Goal: Transaction & Acquisition: Subscribe to service/newsletter

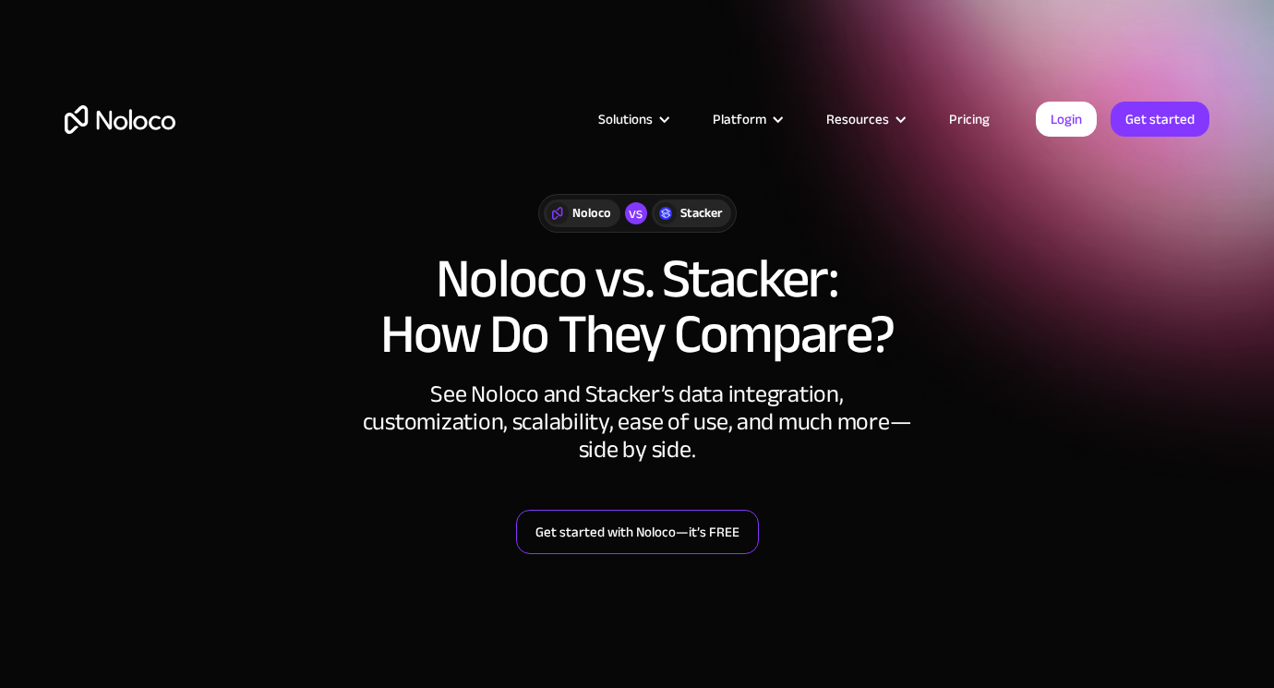
click at [659, 529] on link "Get started with Noloco—it’s FREE" at bounding box center [637, 532] width 243 height 44
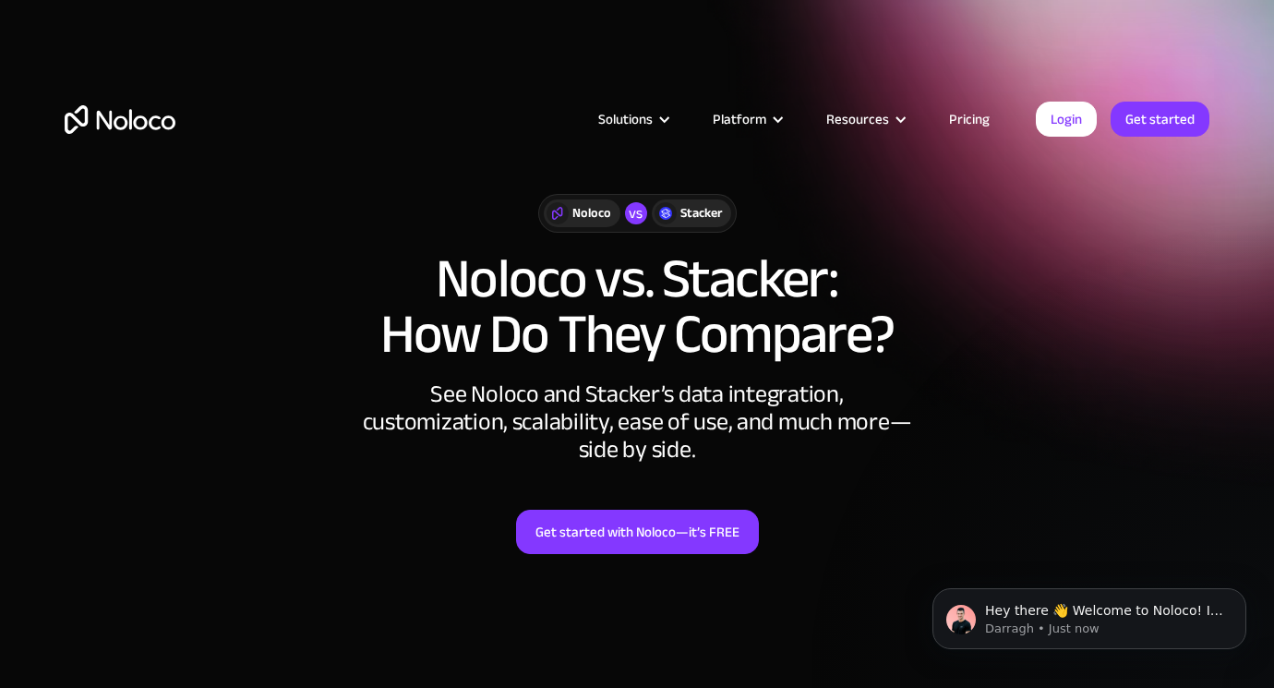
click at [962, 121] on link "Pricing" at bounding box center [969, 119] width 87 height 24
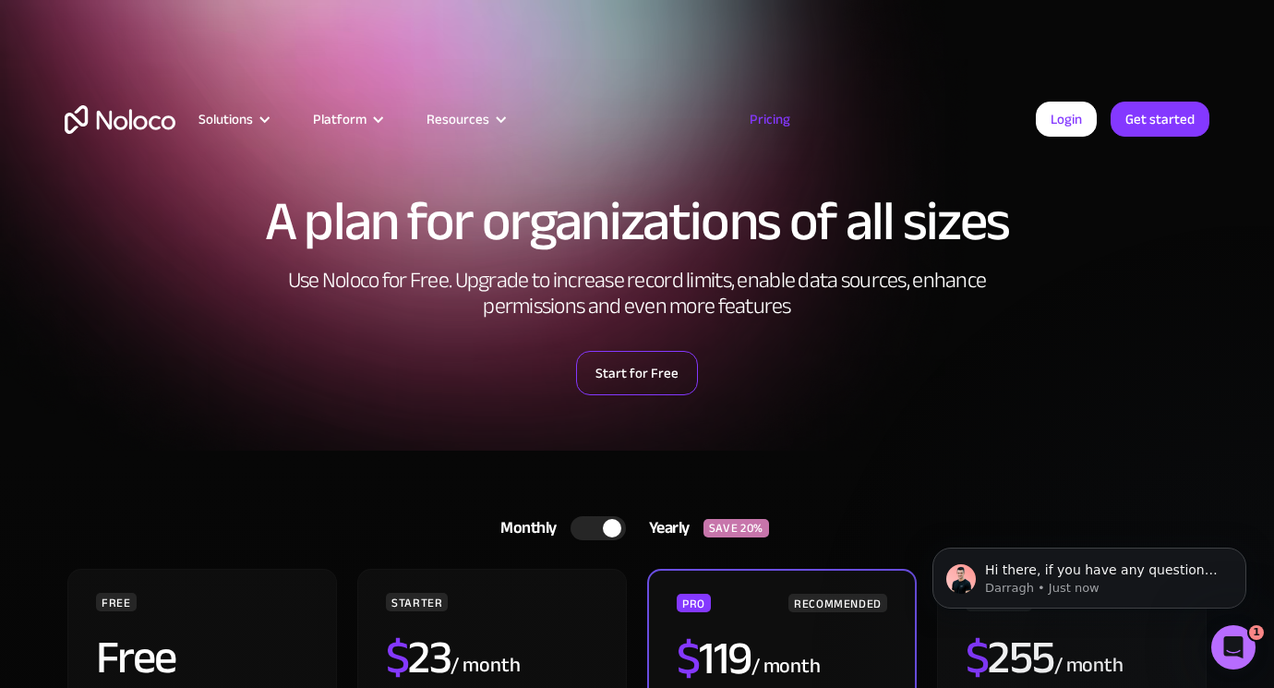
click at [604, 377] on link "Start for Free" at bounding box center [637, 373] width 122 height 44
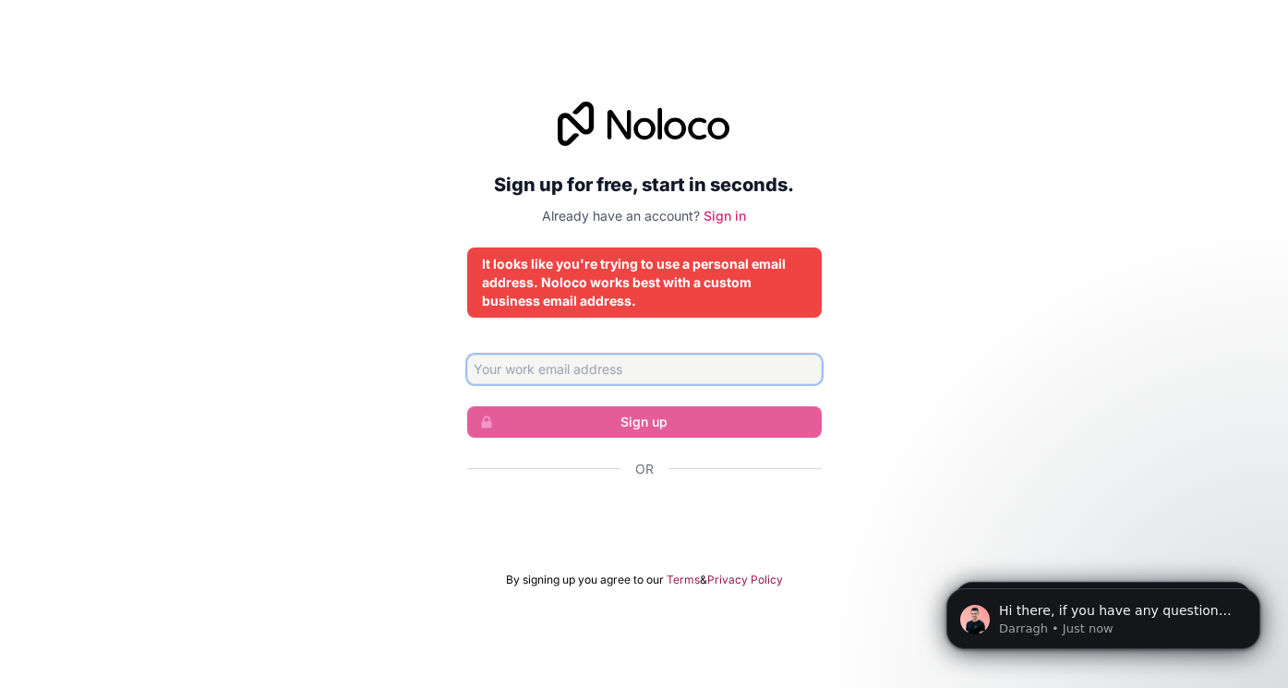
click at [637, 376] on input "Email address" at bounding box center [644, 370] width 355 height 30
click at [885, 422] on div "Sign up for free, start in seconds. Already have an account? Sign in It looks l…" at bounding box center [644, 344] width 1288 height 537
click at [634, 372] on input "Email address" at bounding box center [644, 370] width 355 height 30
click at [346, 404] on div "Sign up for free, start in seconds. Already have an account? Sign in It looks l…" at bounding box center [644, 344] width 1288 height 537
click at [649, 372] on input "Email address" at bounding box center [644, 370] width 355 height 30
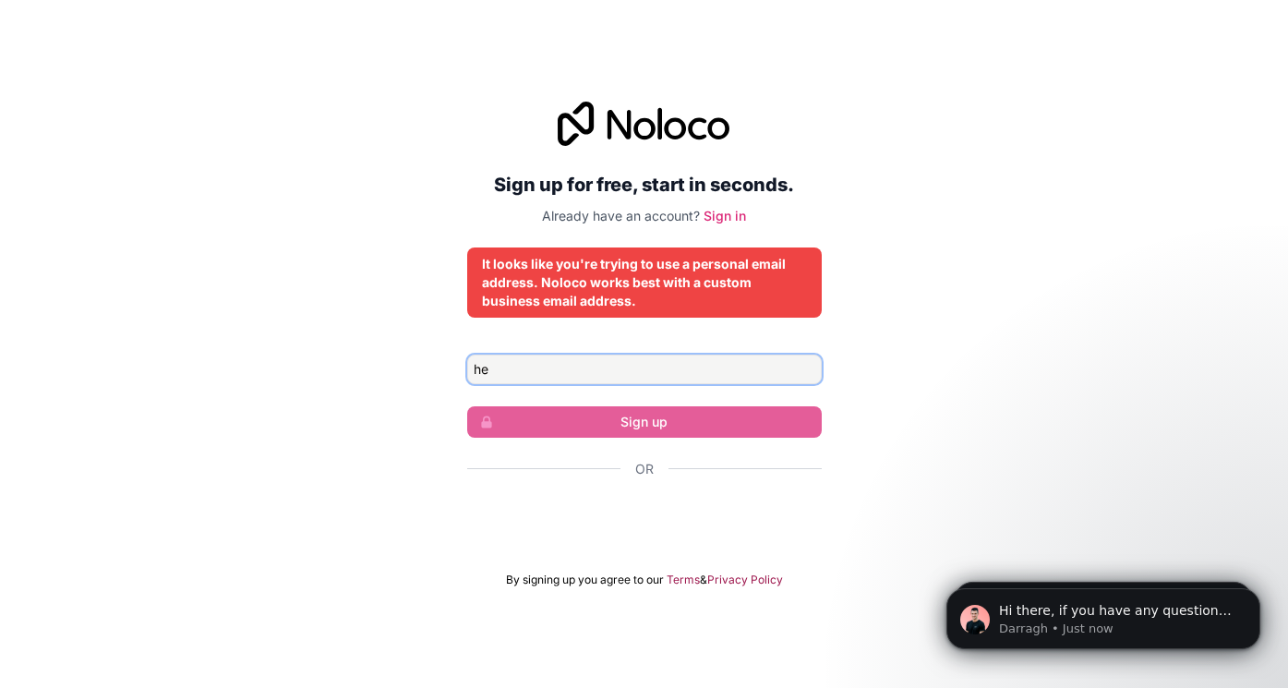
type input "h"
click at [576, 368] on input "Email address" at bounding box center [644, 370] width 355 height 30
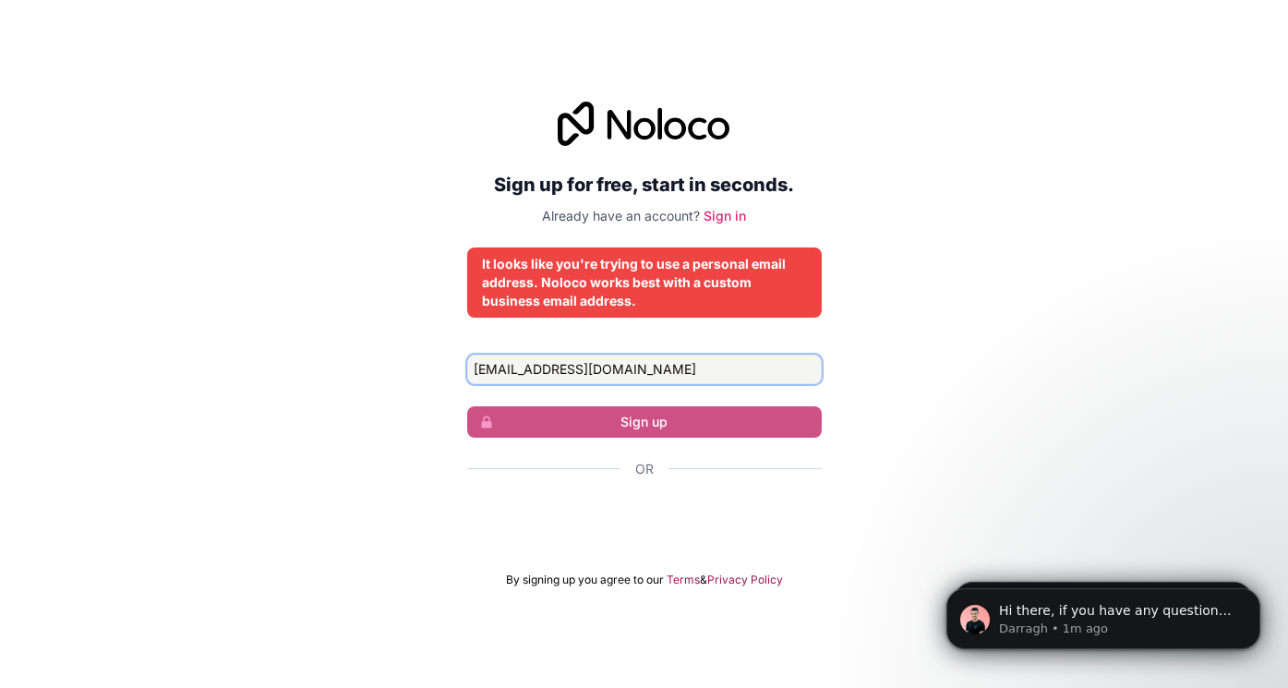
type input "hexaprintbusiness@gmail.com"
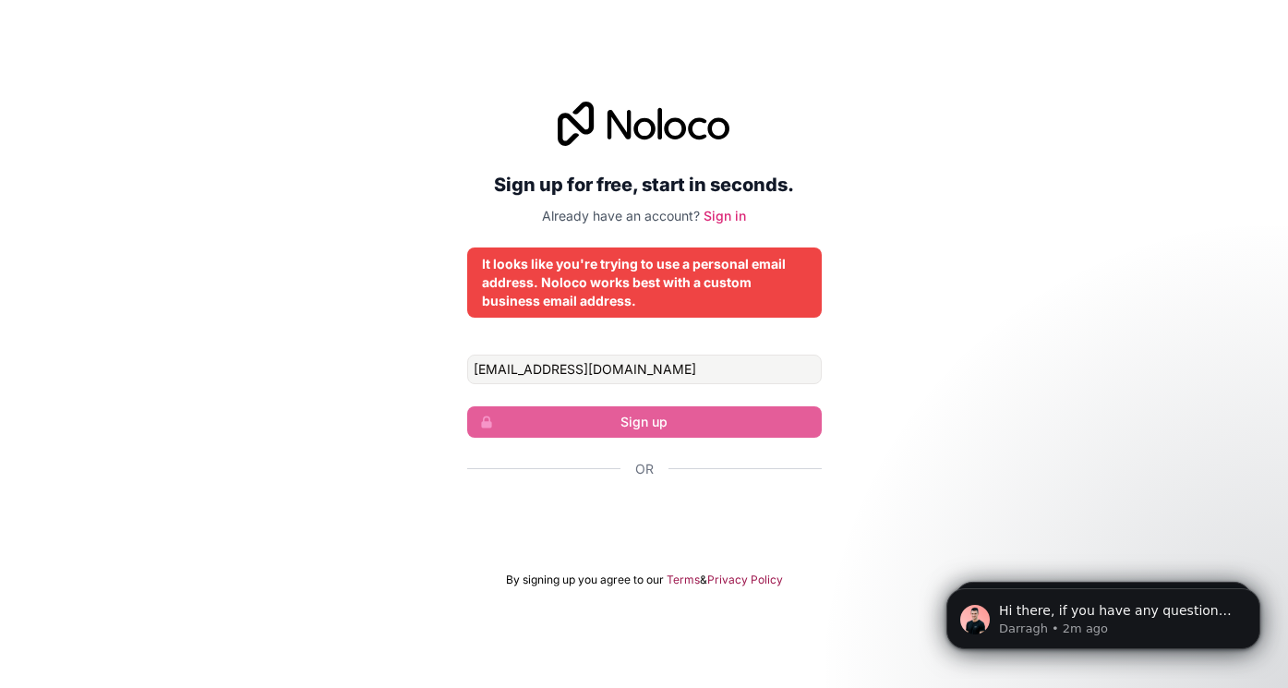
click at [1024, 429] on div "Sign up for free, start in seconds. Already have an account? Sign in It looks l…" at bounding box center [644, 344] width 1288 height 537
